Goal: Task Accomplishment & Management: Use online tool/utility

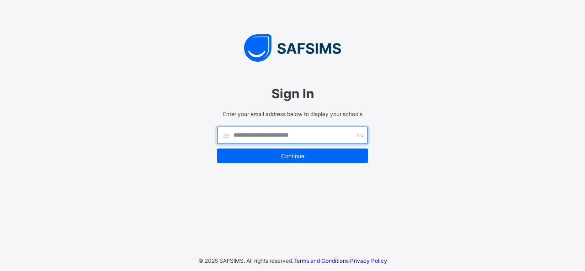
click at [265, 135] on input "text" at bounding box center [292, 135] width 151 height 17
type input "**********"
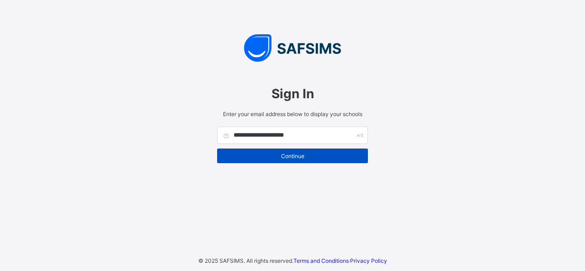
click at [284, 157] on span "Continue" at bounding box center [292, 156] width 137 height 7
click at [309, 155] on span "Continue" at bounding box center [292, 156] width 137 height 7
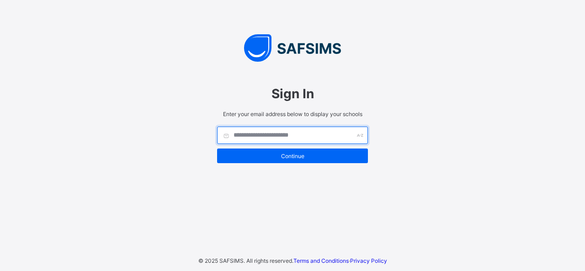
click at [258, 133] on input "text" at bounding box center [292, 135] width 151 height 17
type input "**********"
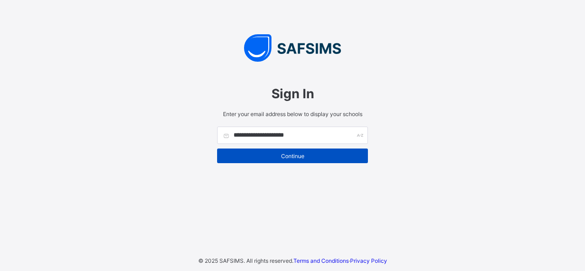
click at [305, 153] on span "Continue" at bounding box center [292, 156] width 137 height 7
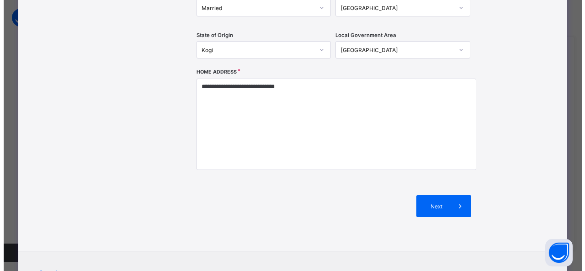
scroll to position [245, 0]
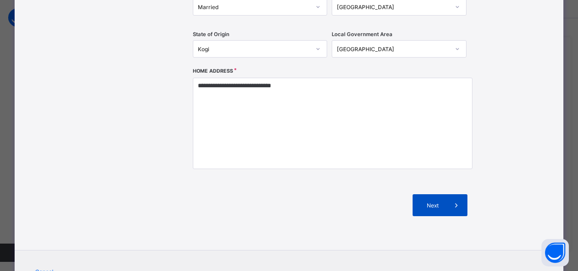
click at [446, 202] on span at bounding box center [457, 205] width 22 height 22
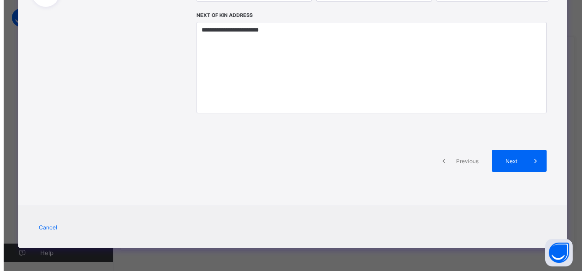
scroll to position [205, 0]
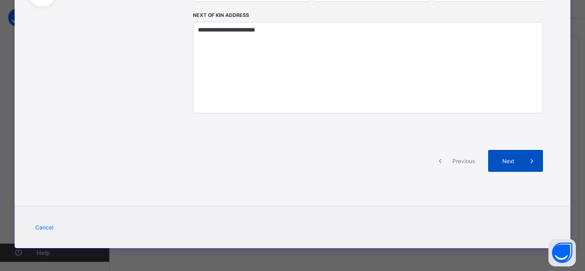
click at [523, 157] on span at bounding box center [532, 161] width 22 height 22
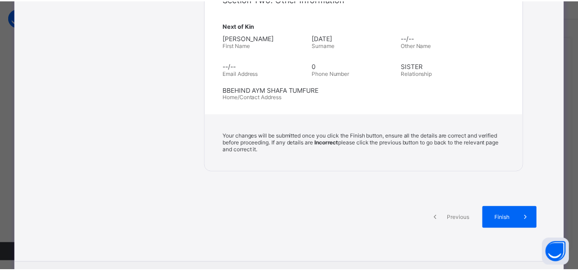
scroll to position [408, 0]
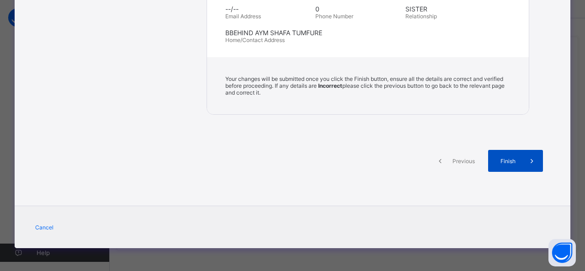
click at [521, 157] on span at bounding box center [532, 161] width 22 height 22
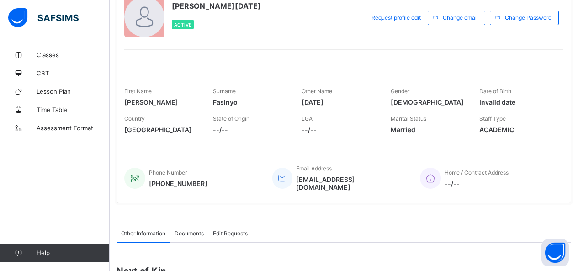
scroll to position [65, 0]
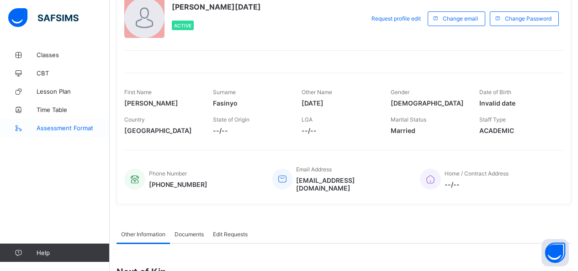
click at [49, 131] on span "Assessment Format" at bounding box center [73, 127] width 73 height 7
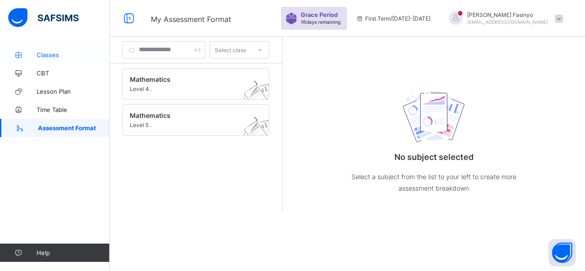
click at [58, 54] on span "Classes" at bounding box center [73, 54] width 73 height 7
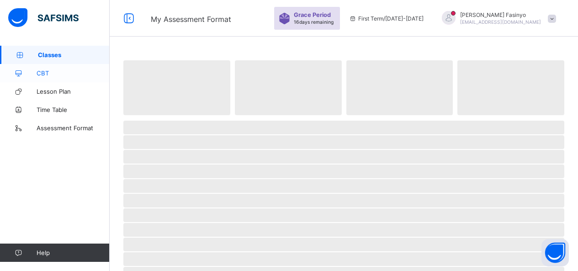
click at [54, 75] on span "CBT" at bounding box center [73, 73] width 73 height 7
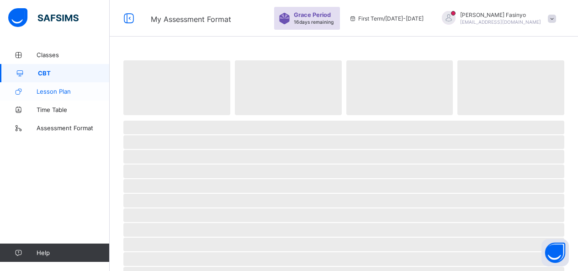
click at [62, 94] on span "Lesson Plan" at bounding box center [73, 91] width 73 height 7
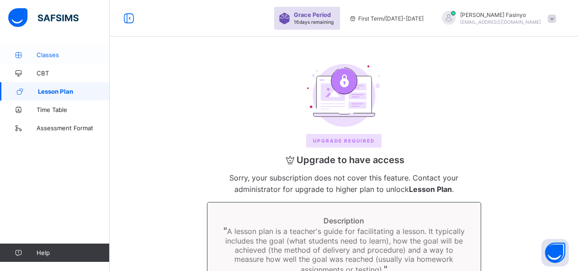
click at [60, 59] on link "Classes" at bounding box center [55, 55] width 110 height 18
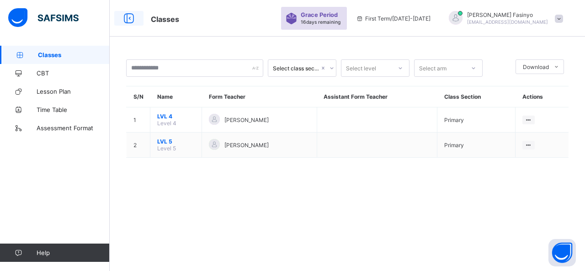
click at [131, 16] on icon at bounding box center [129, 18] width 16 height 13
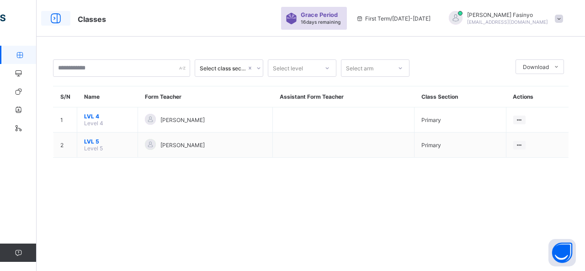
click at [52, 19] on icon at bounding box center [56, 18] width 16 height 13
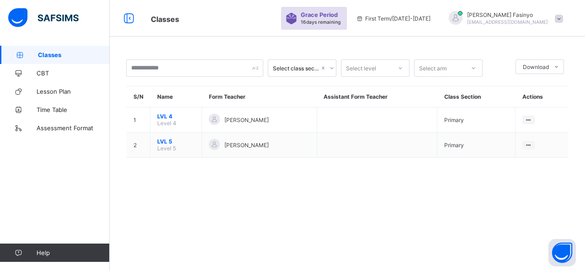
click at [536, 18] on div "Esther Fasinyo estingohot23@gmail.com" at bounding box center [507, 18] width 81 height 14
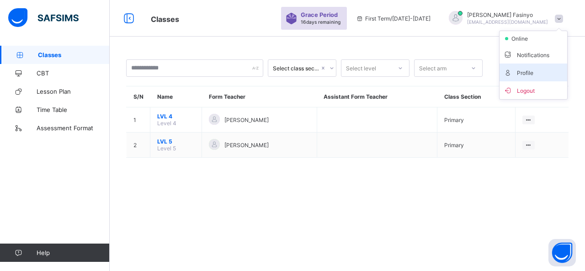
click at [525, 77] on span "Profile" at bounding box center [533, 72] width 60 height 11
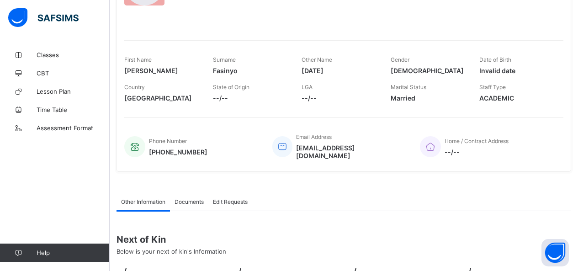
scroll to position [95, 0]
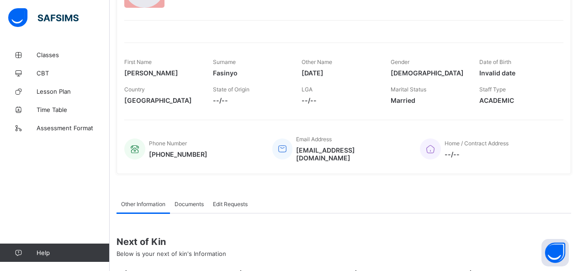
click at [209, 163] on div "Esther Sunday Fasinyo Active Request profile edit Change email Change Password …" at bounding box center [344, 67] width 455 height 214
click at [193, 201] on span "Documents" at bounding box center [189, 204] width 29 height 7
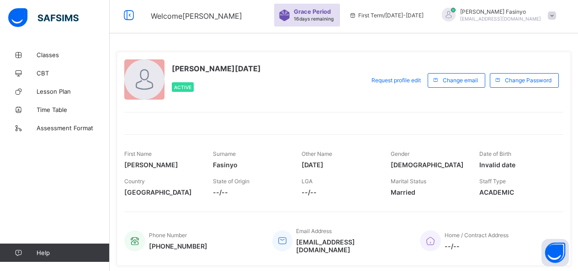
scroll to position [0, 0]
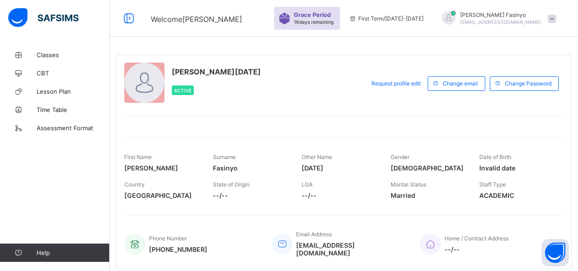
click at [150, 74] on div at bounding box center [144, 83] width 40 height 40
drag, startPoint x: 150, startPoint y: 74, endPoint x: 135, endPoint y: 88, distance: 20.4
click at [135, 88] on div at bounding box center [144, 83] width 40 height 40
click at [418, 84] on span "Request profile edit" at bounding box center [396, 83] width 49 height 7
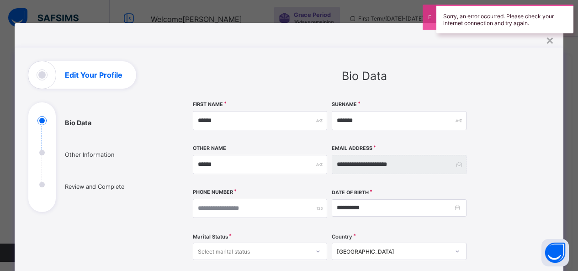
click at [37, 153] on ul "Bio Data Other Information Review and Complete" at bounding box center [96, 164] width 137 height 96
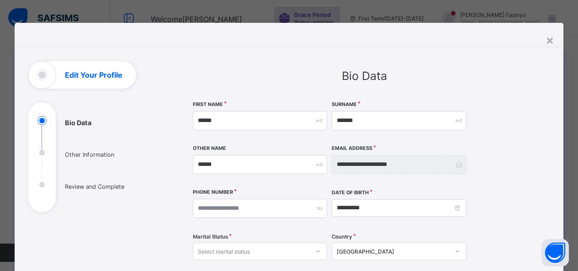
click at [35, 189] on ul "Bio Data Other Information Review and Complete" at bounding box center [96, 164] width 137 height 96
click at [37, 77] on div "Edit Your Profile" at bounding box center [82, 74] width 108 height 27
click at [551, 40] on div "×" at bounding box center [550, 40] width 9 height 16
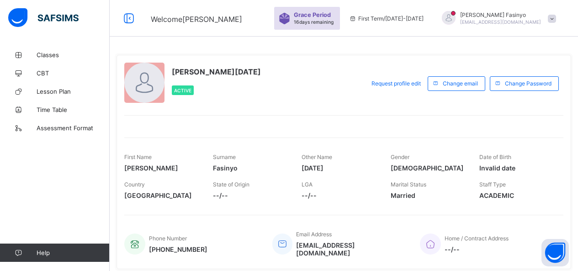
click at [557, 17] on span at bounding box center [552, 19] width 8 height 8
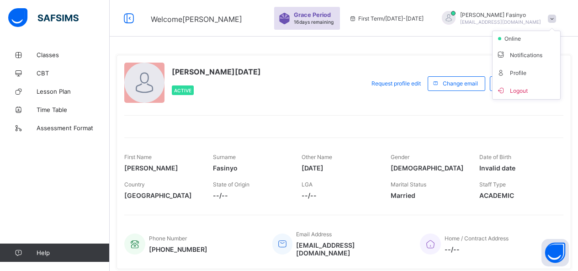
click at [424, 21] on span "First Term / 2025-2026" at bounding box center [386, 18] width 75 height 7
click at [357, 17] on icon at bounding box center [353, 18] width 8 height 7
drag, startPoint x: 389, startPoint y: 17, endPoint x: 300, endPoint y: 107, distance: 126.1
click at [300, 107] on div "Esther Sunday Fasinyo Active Request profile edit Change email Change Password …" at bounding box center [344, 162] width 455 height 214
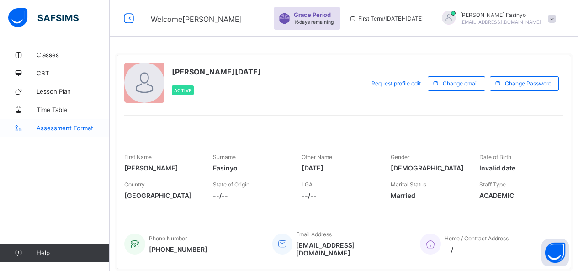
click at [67, 126] on span "Assessment Format" at bounding box center [73, 127] width 73 height 7
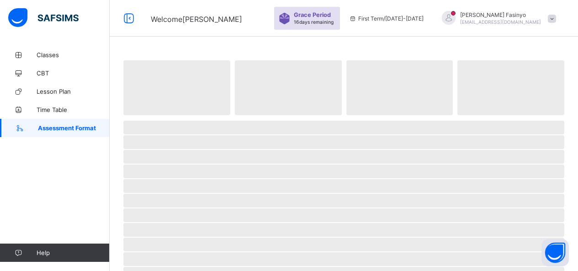
click at [104, 31] on div at bounding box center [55, 18] width 110 height 37
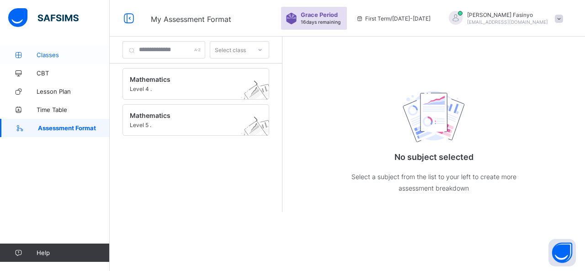
click at [44, 55] on span "Classes" at bounding box center [73, 54] width 73 height 7
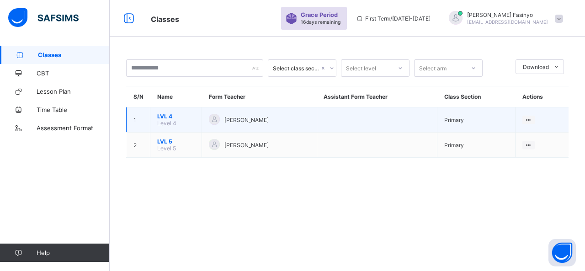
click at [477, 119] on td "Primary" at bounding box center [477, 119] width 78 height 25
click at [475, 123] on td "Primary" at bounding box center [477, 119] width 78 height 25
click at [532, 119] on icon at bounding box center [529, 120] width 8 height 7
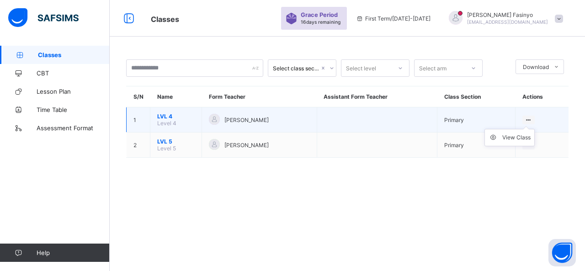
click at [532, 119] on icon at bounding box center [529, 120] width 8 height 7
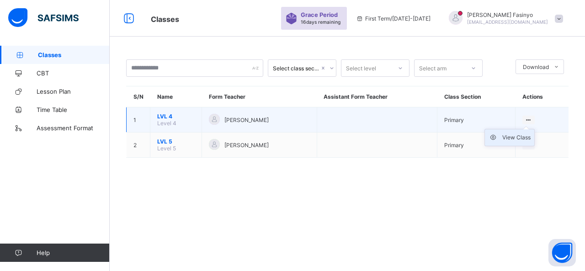
click at [503, 142] on icon at bounding box center [496, 137] width 14 height 9
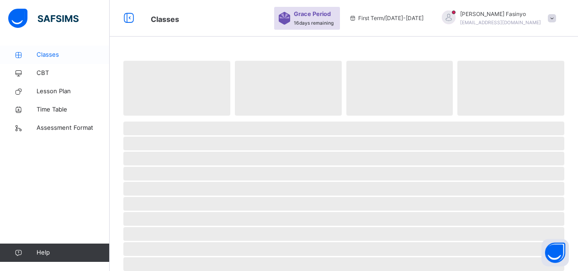
click at [50, 57] on span "Classes" at bounding box center [73, 54] width 73 height 9
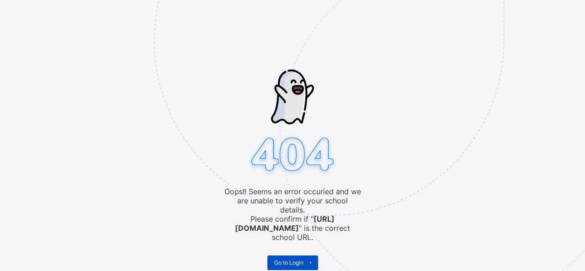
click at [301, 259] on span "Go to Login" at bounding box center [288, 262] width 29 height 7
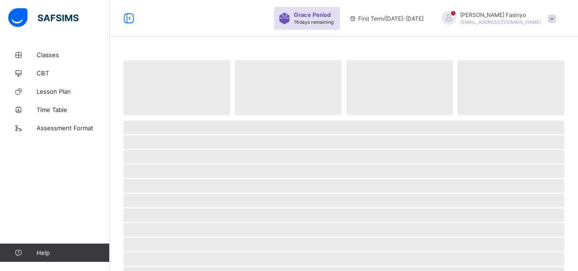
click at [557, 22] on span at bounding box center [552, 19] width 8 height 8
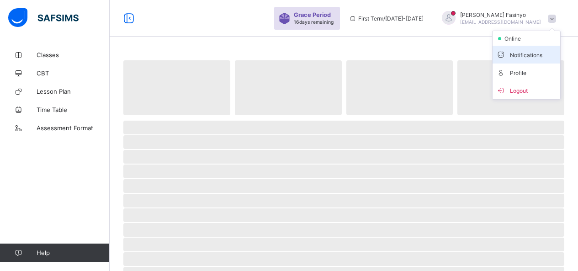
click at [533, 57] on span "Notifications" at bounding box center [527, 54] width 60 height 11
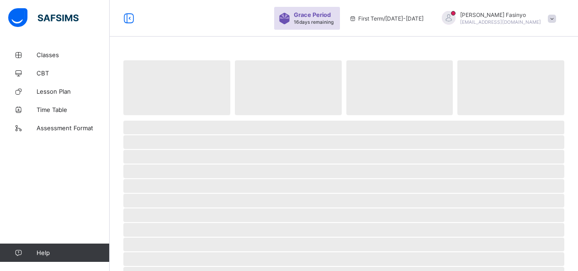
click at [557, 19] on span at bounding box center [552, 19] width 8 height 8
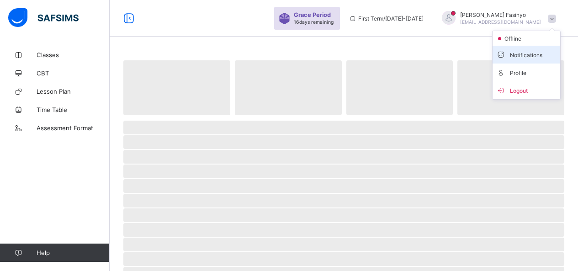
click at [532, 57] on span "Notifications" at bounding box center [527, 54] width 60 height 11
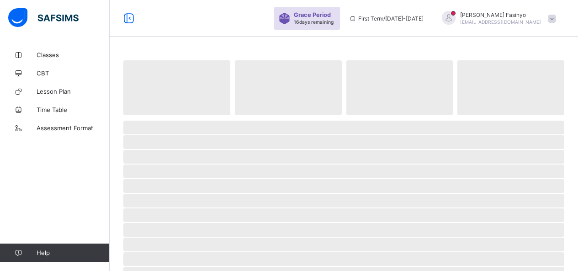
click at [557, 17] on span at bounding box center [552, 19] width 8 height 8
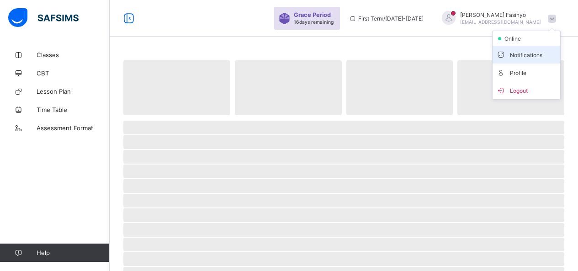
click at [537, 53] on span "Notifications" at bounding box center [527, 54] width 60 height 11
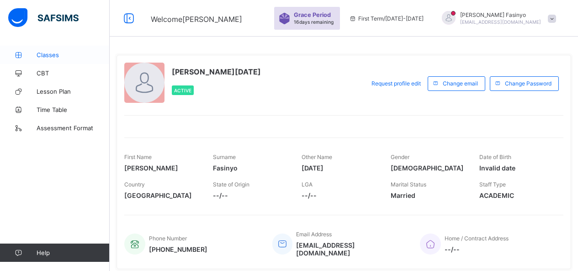
click at [54, 54] on span "Classes" at bounding box center [73, 54] width 73 height 7
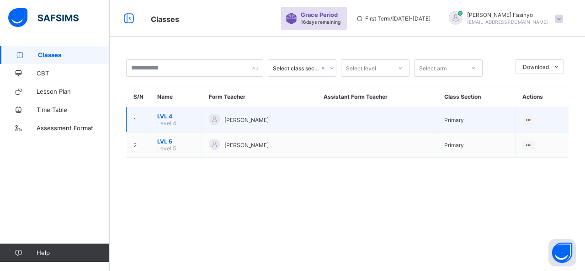
click at [288, 116] on div "[PERSON_NAME]" at bounding box center [259, 120] width 101 height 12
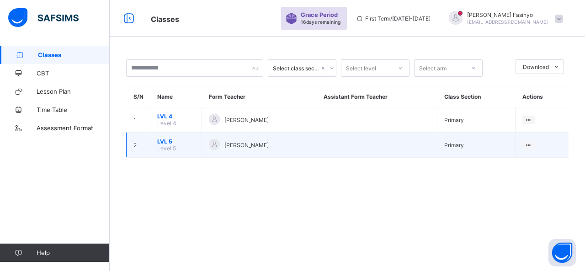
click at [288, 145] on div "[PERSON_NAME]" at bounding box center [259, 145] width 101 height 12
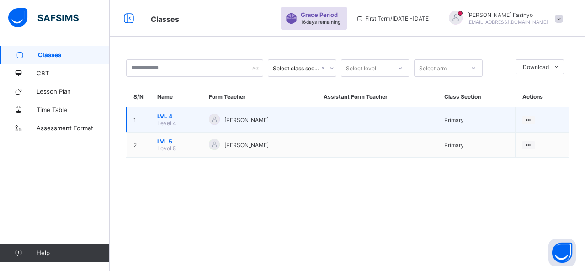
click at [487, 122] on td "Primary" at bounding box center [477, 119] width 78 height 25
click at [533, 118] on icon at bounding box center [529, 120] width 8 height 7
click at [167, 121] on span "Level 4" at bounding box center [166, 123] width 19 height 7
click at [157, 118] on span "LVL 4" at bounding box center [175, 116] width 37 height 7
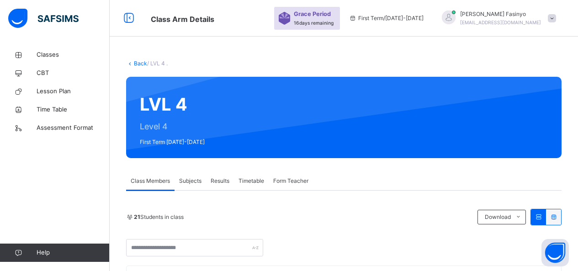
click at [192, 181] on span "Subjects" at bounding box center [190, 181] width 22 height 8
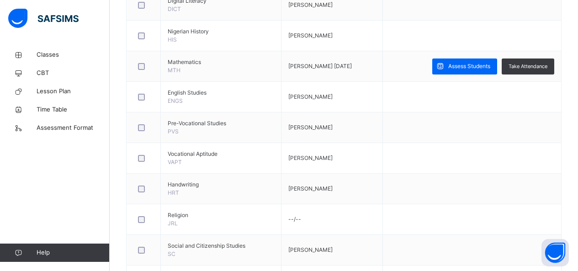
scroll to position [270, 0]
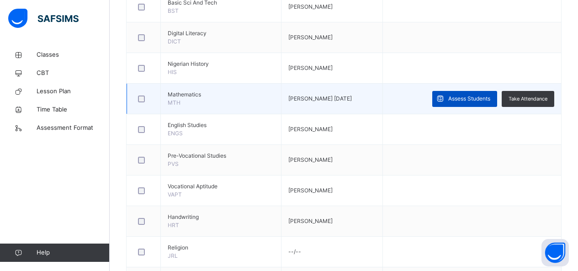
click at [456, 101] on span "Assess Students" at bounding box center [470, 99] width 42 height 8
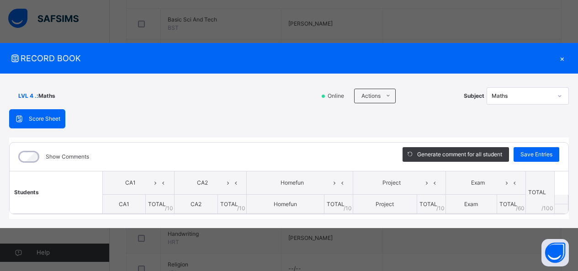
scroll to position [265, 0]
click at [82, 207] on th "Students" at bounding box center [56, 192] width 93 height 43
click at [78, 194] on th "Students" at bounding box center [56, 192] width 93 height 43
click at [561, 61] on div "×" at bounding box center [563, 58] width 14 height 12
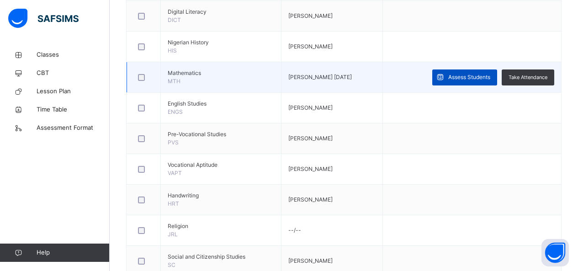
click at [476, 79] on span "Assess Students" at bounding box center [470, 77] width 42 height 8
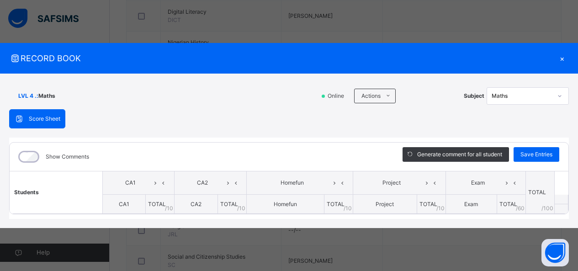
click at [128, 207] on span "CA1" at bounding box center [124, 204] width 11 height 7
click at [132, 204] on th "CA1" at bounding box center [124, 204] width 43 height 19
click at [563, 62] on div "×" at bounding box center [563, 58] width 14 height 12
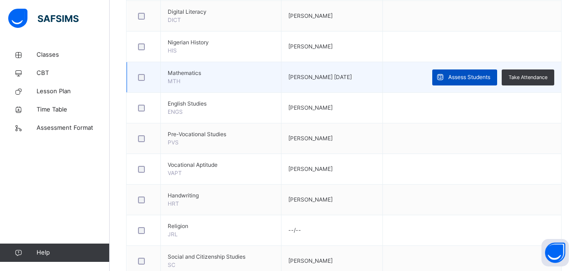
click at [449, 74] on span at bounding box center [441, 78] width 16 height 16
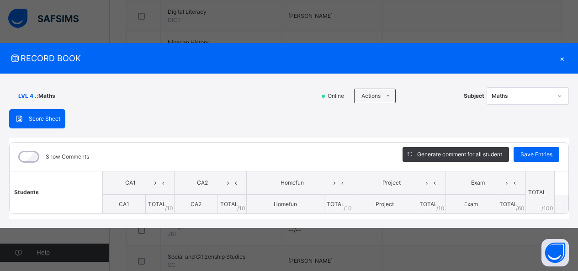
click at [562, 60] on div "×" at bounding box center [563, 58] width 14 height 12
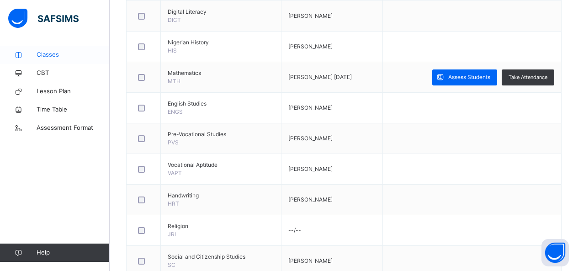
click at [40, 54] on span "Classes" at bounding box center [73, 54] width 73 height 9
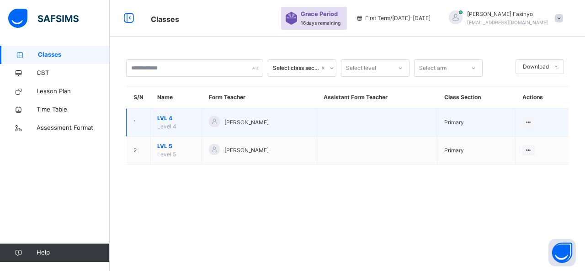
click at [174, 119] on span "LVL 4" at bounding box center [175, 118] width 37 height 8
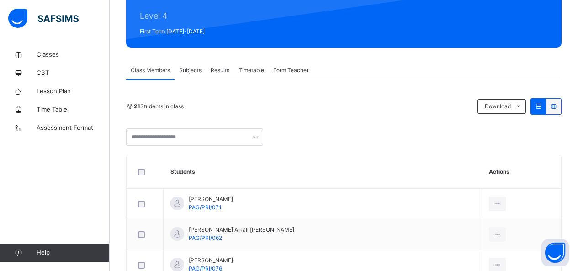
scroll to position [112, 0]
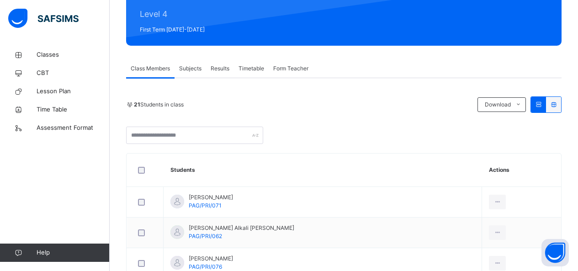
click at [198, 67] on span "Subjects" at bounding box center [190, 68] width 22 height 8
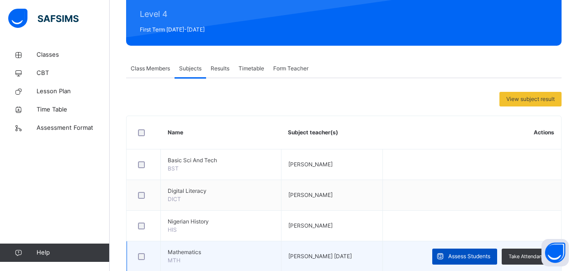
click at [467, 255] on span "Assess Students" at bounding box center [470, 256] width 42 height 8
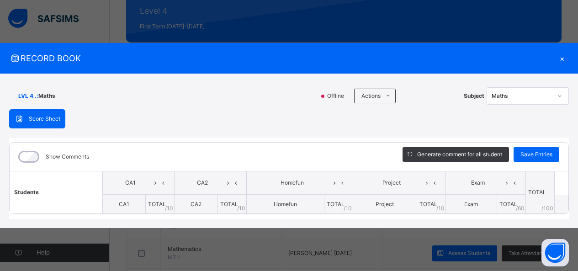
scroll to position [115, 0]
click at [563, 58] on div "×" at bounding box center [563, 58] width 14 height 12
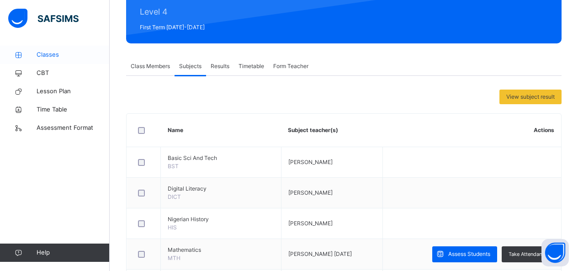
click at [54, 55] on span "Classes" at bounding box center [73, 54] width 73 height 9
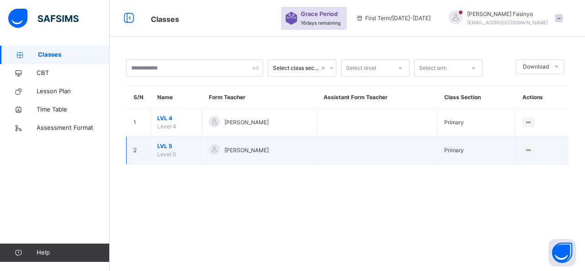
click at [181, 150] on span "LVL 5" at bounding box center [175, 146] width 37 height 8
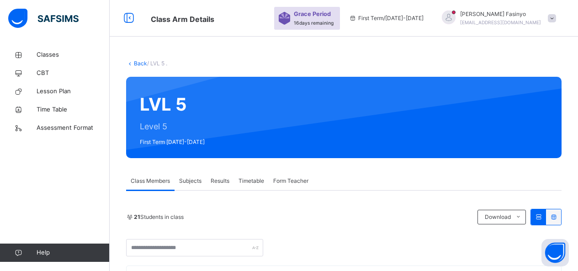
click at [189, 181] on span "Subjects" at bounding box center [190, 181] width 22 height 8
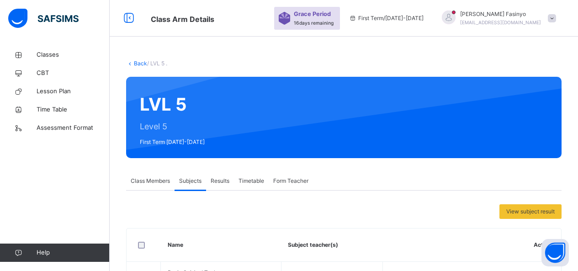
click at [194, 181] on span "Subjects" at bounding box center [190, 181] width 22 height 8
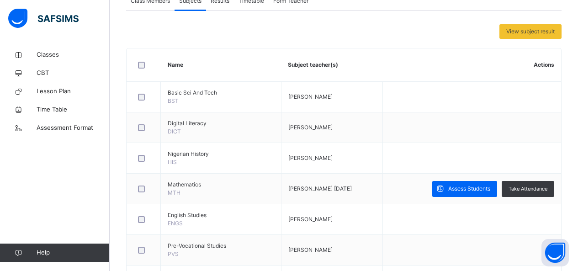
scroll to position [183, 0]
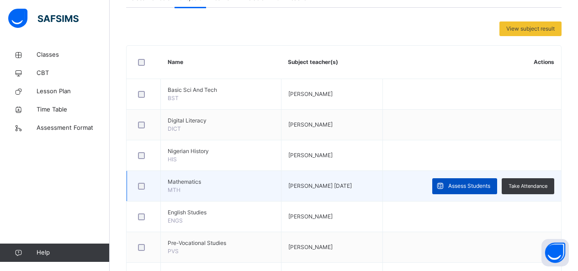
click at [481, 182] on div "Assess Students" at bounding box center [465, 186] width 65 height 16
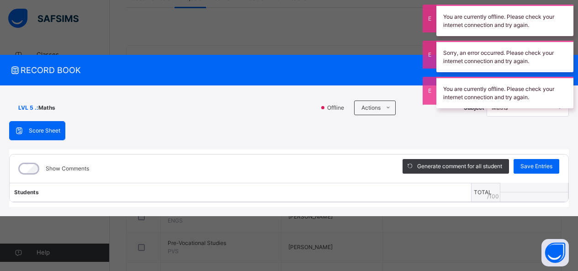
scroll to position [0, 0]
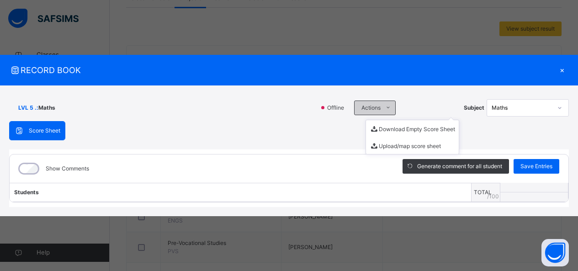
click at [390, 110] on icon at bounding box center [388, 107] width 7 height 7
click at [390, 108] on icon at bounding box center [388, 107] width 7 height 7
click at [389, 106] on icon at bounding box center [388, 107] width 7 height 7
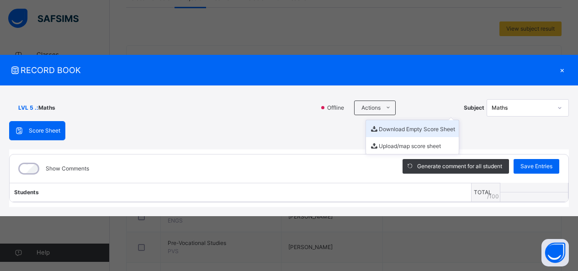
click at [391, 131] on li "Download Empty Score Sheet" at bounding box center [412, 128] width 93 height 17
click at [562, 70] on div "×" at bounding box center [563, 70] width 14 height 12
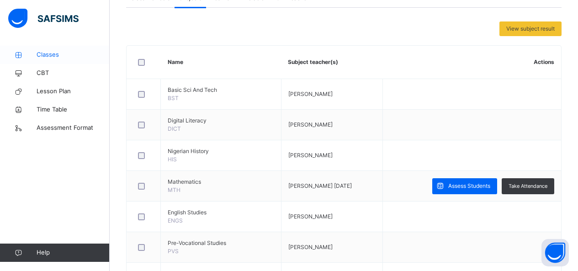
click at [44, 54] on span "Classes" at bounding box center [73, 54] width 73 height 9
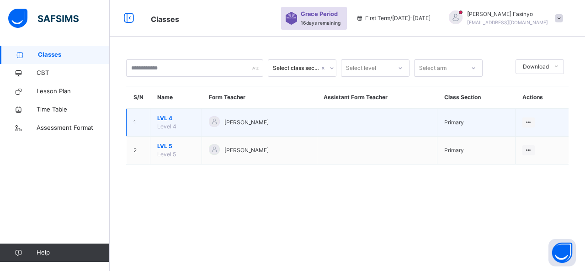
click at [176, 124] on span "Level 4" at bounding box center [166, 126] width 19 height 7
click at [179, 123] on td "LVL 4 Level 4" at bounding box center [176, 123] width 52 height 28
click at [172, 129] on span "Level 4" at bounding box center [166, 126] width 19 height 7
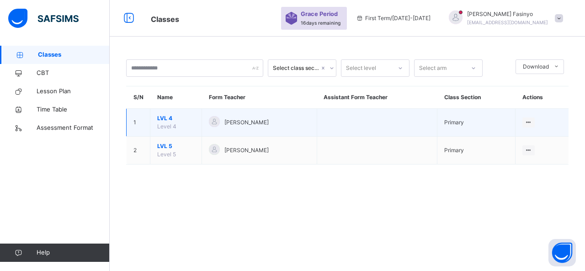
click at [163, 117] on span "LVL 4" at bounding box center [175, 118] width 37 height 8
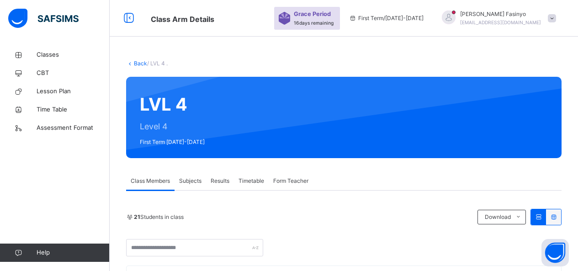
click at [196, 179] on span "Subjects" at bounding box center [190, 181] width 22 height 8
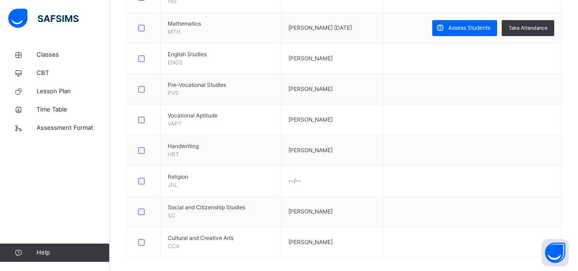
scroll to position [351, 0]
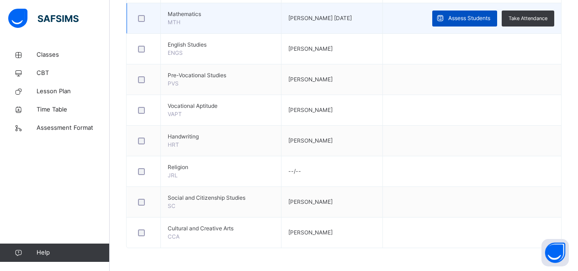
click at [480, 18] on span "Assess Students" at bounding box center [470, 18] width 42 height 8
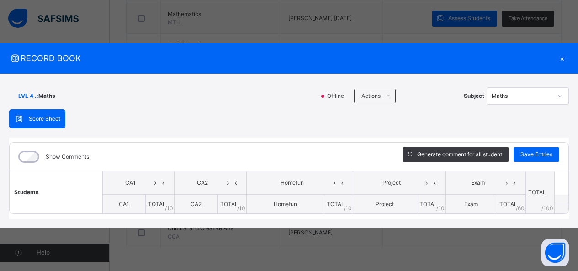
click at [563, 60] on div "×" at bounding box center [563, 58] width 14 height 12
